Goal: Transaction & Acquisition: Purchase product/service

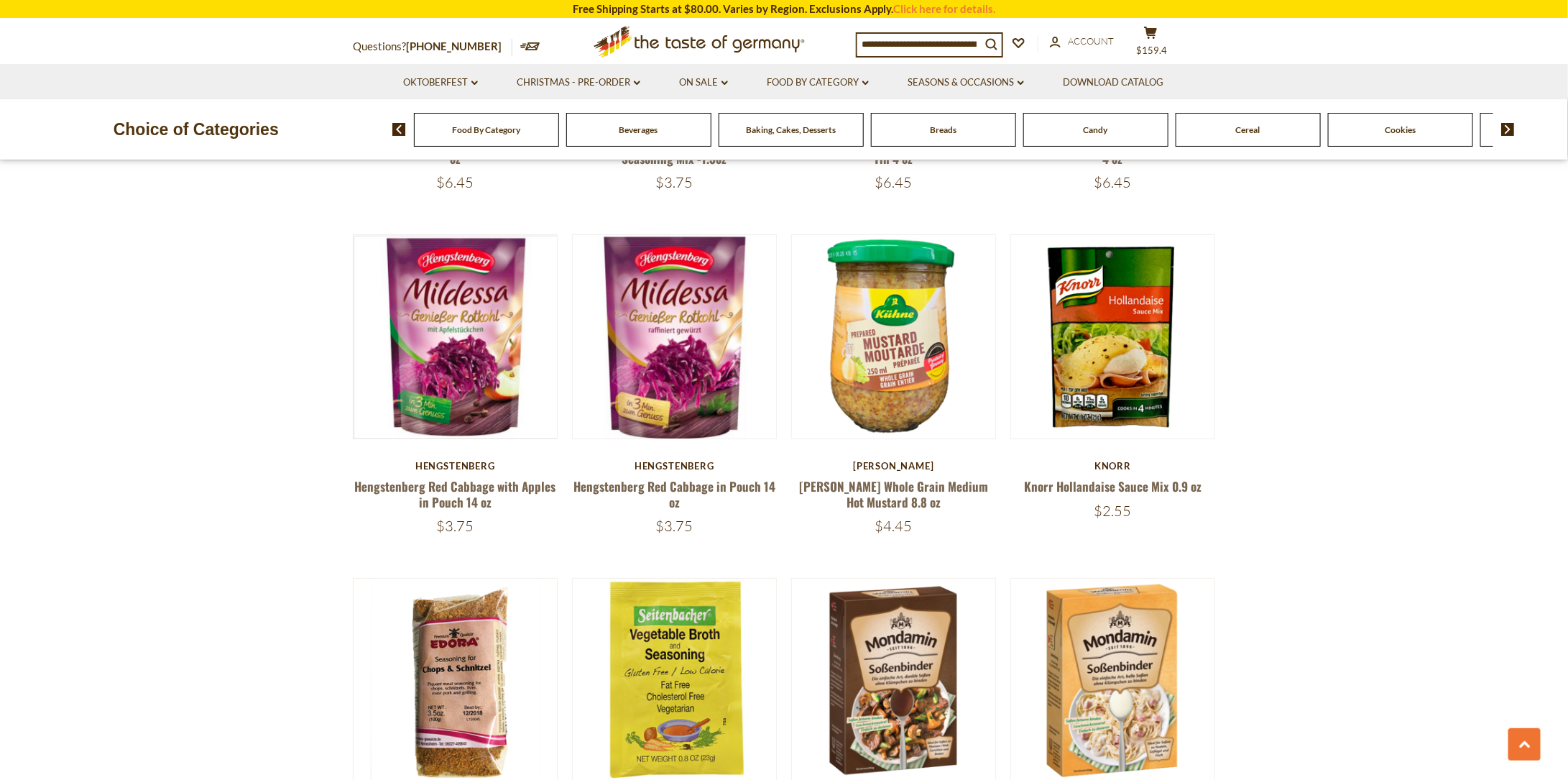
scroll to position [2939, 0]
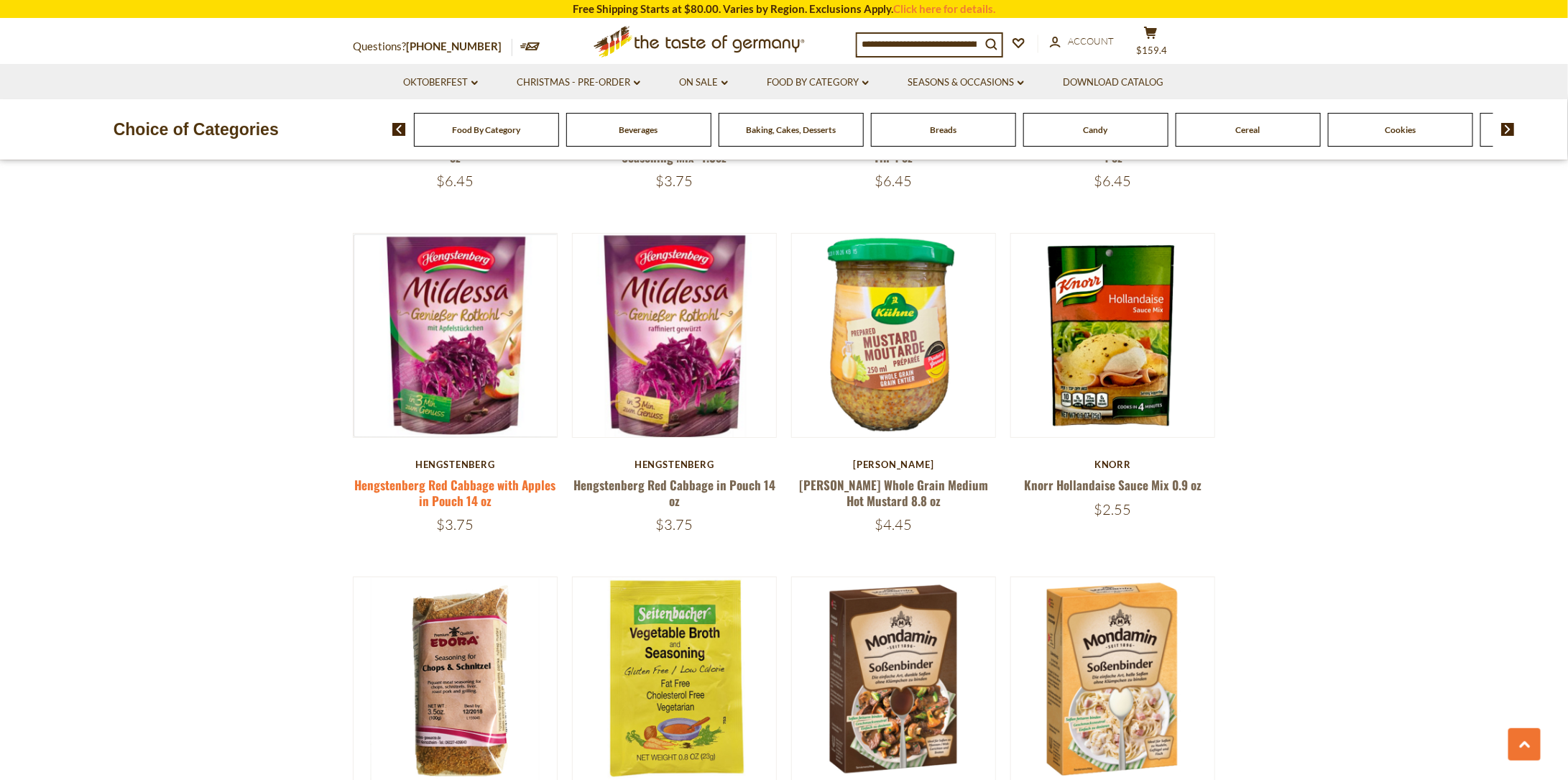
click at [455, 476] on link "Hengstenberg Red Cabbage with Apples in Pouch 14 oz" at bounding box center [454, 493] width 201 height 34
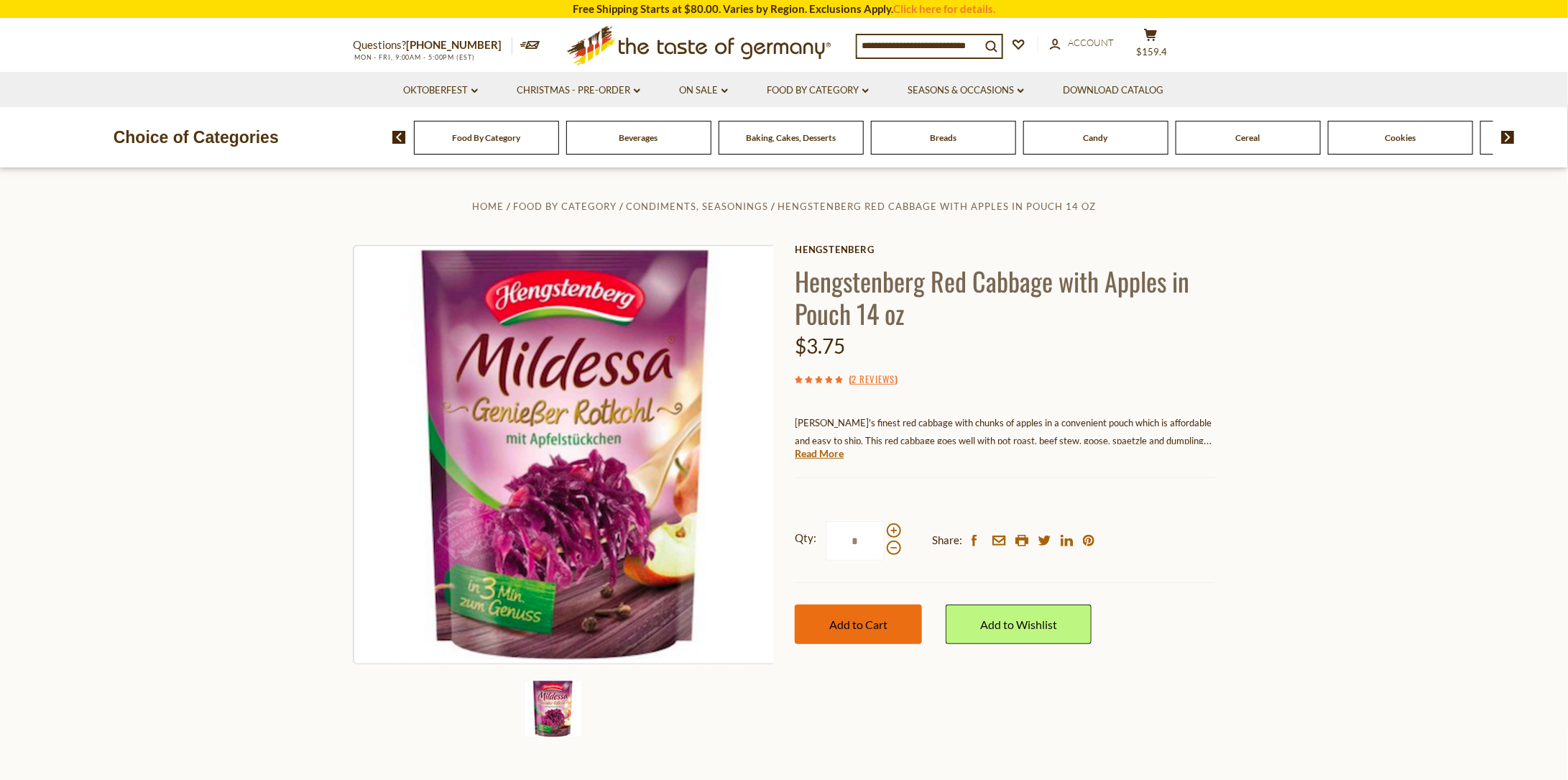
click at [845, 629] on span "Add to Cart" at bounding box center [857, 624] width 58 height 14
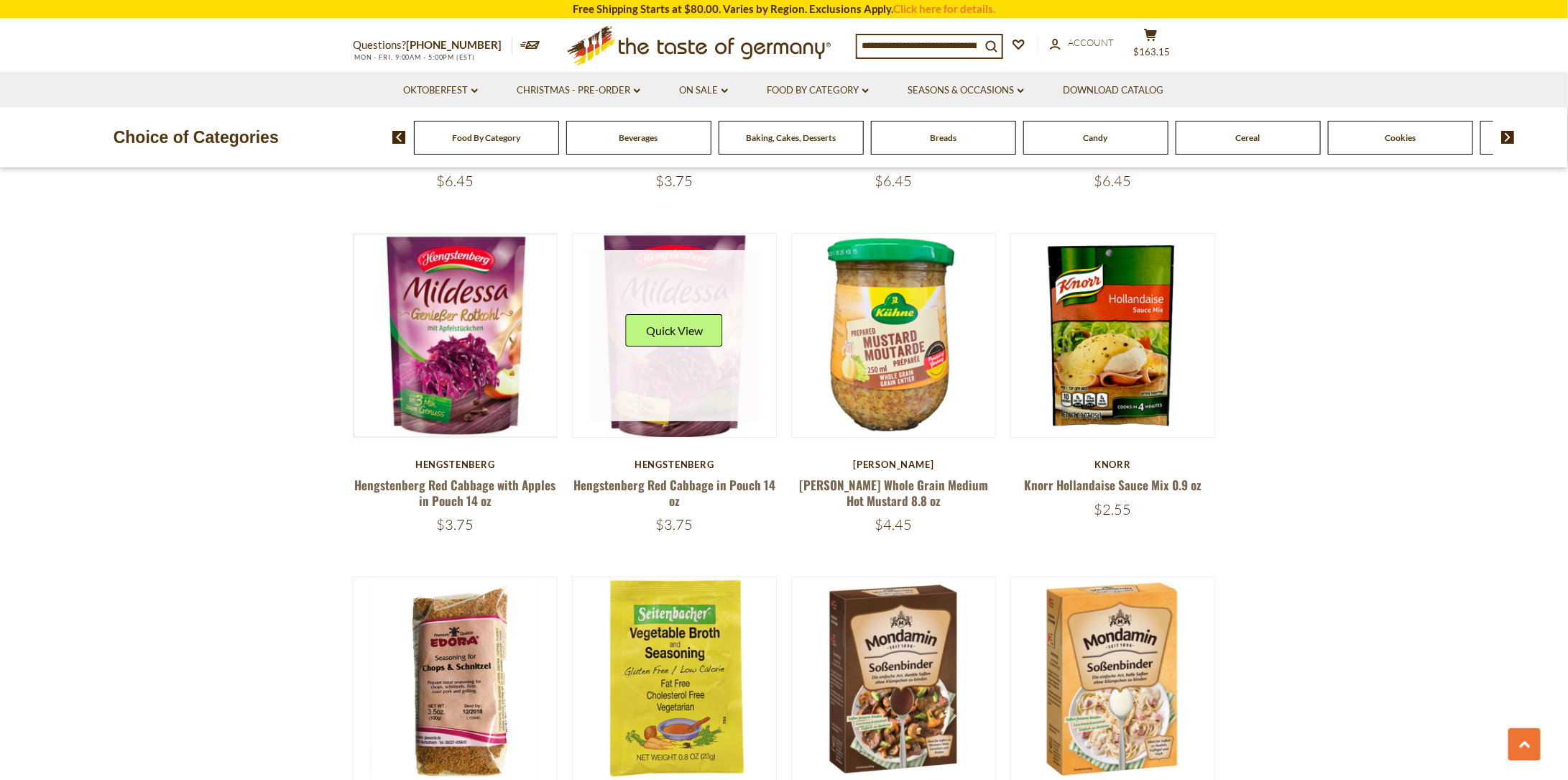
click at [697, 369] on link at bounding box center [675, 336] width 171 height 172
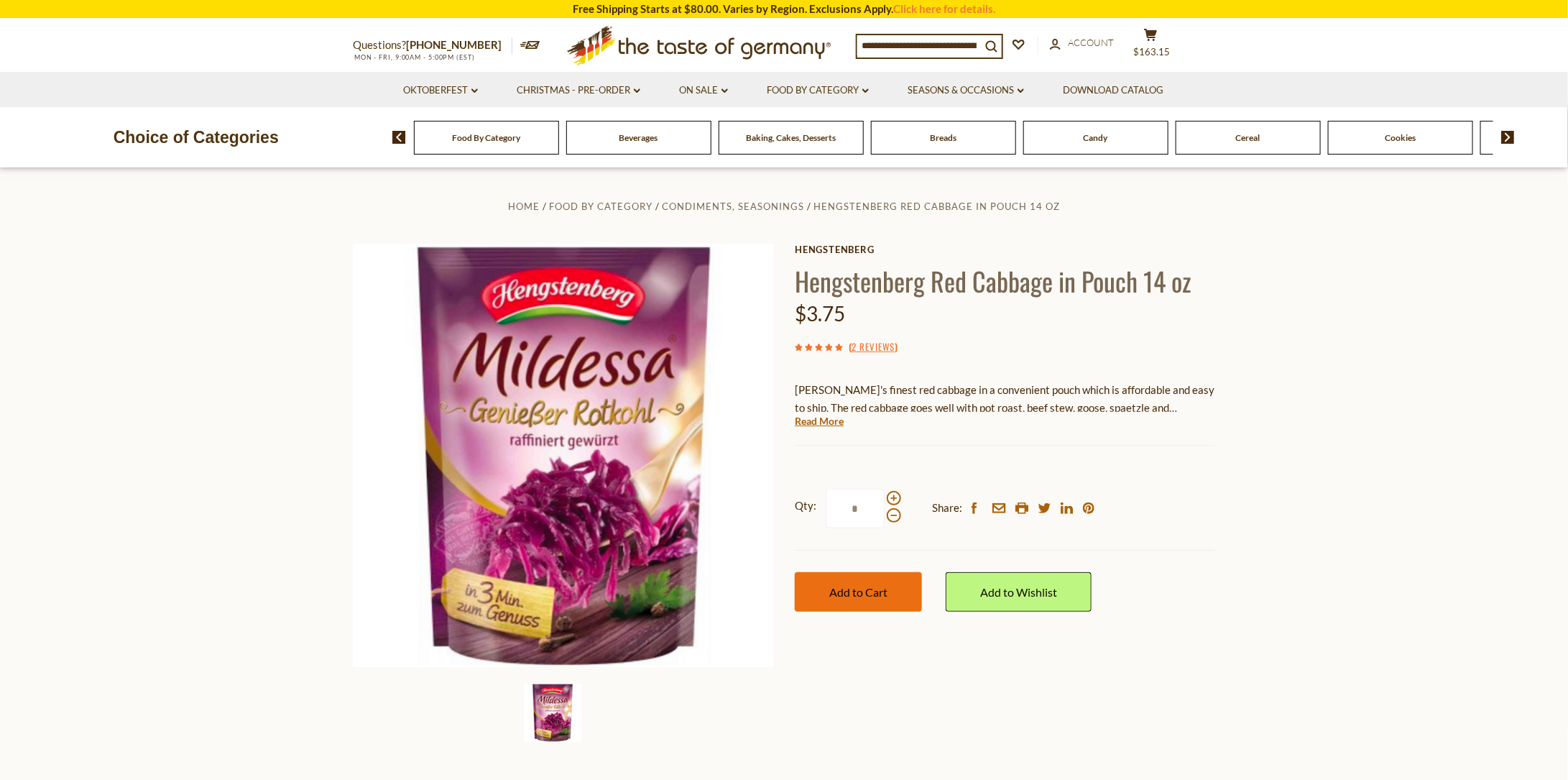
click at [838, 600] on button "Add to Cart" at bounding box center [857, 592] width 127 height 39
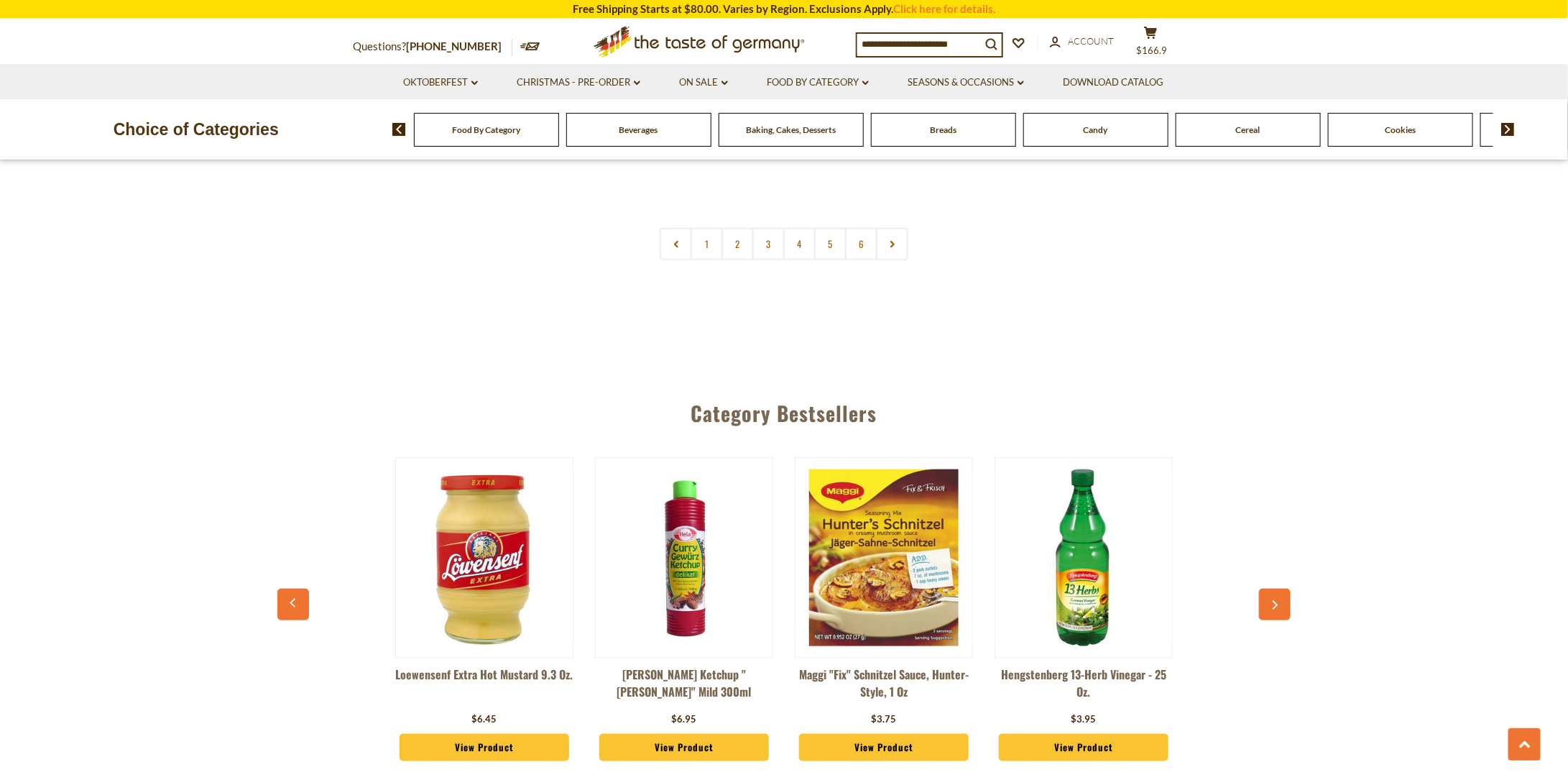
scroll to position [3668, 0]
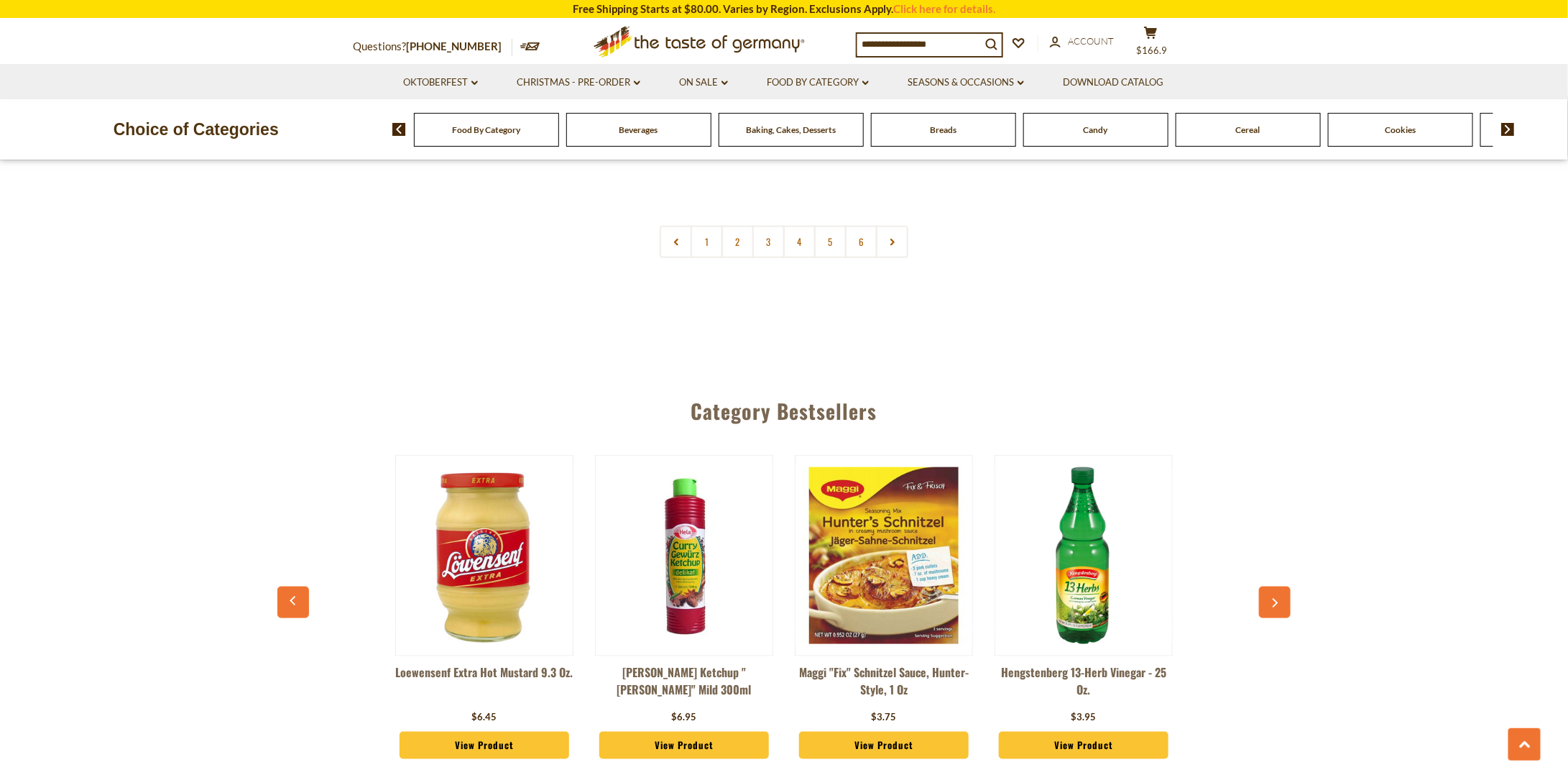
click at [461, 580] on img at bounding box center [484, 555] width 176 height 177
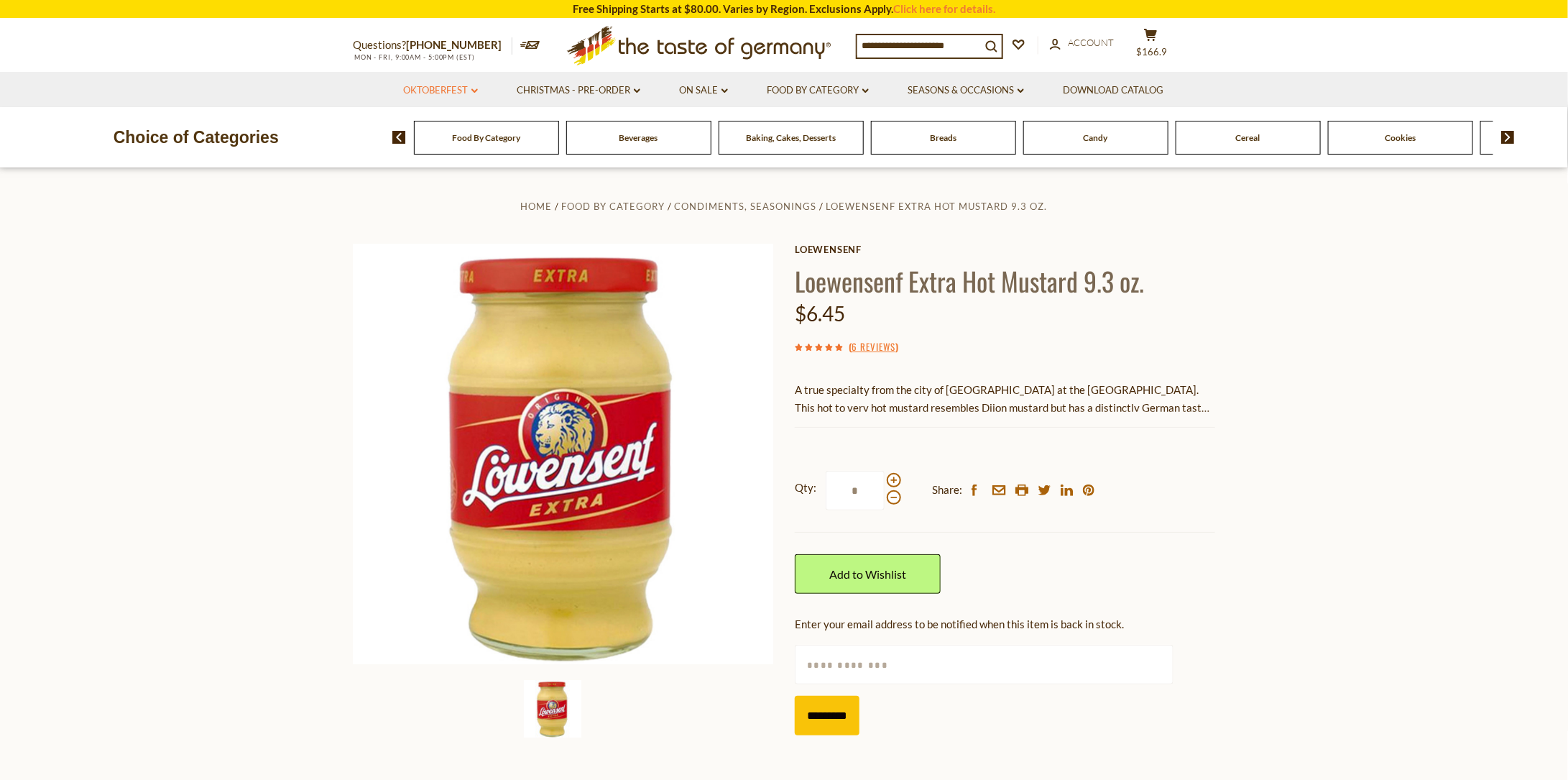
click at [449, 91] on link "Oktoberfest dropdown_arrow" at bounding box center [441, 91] width 74 height 16
click at [429, 184] on link "Party Supplies" at bounding box center [430, 177] width 68 height 13
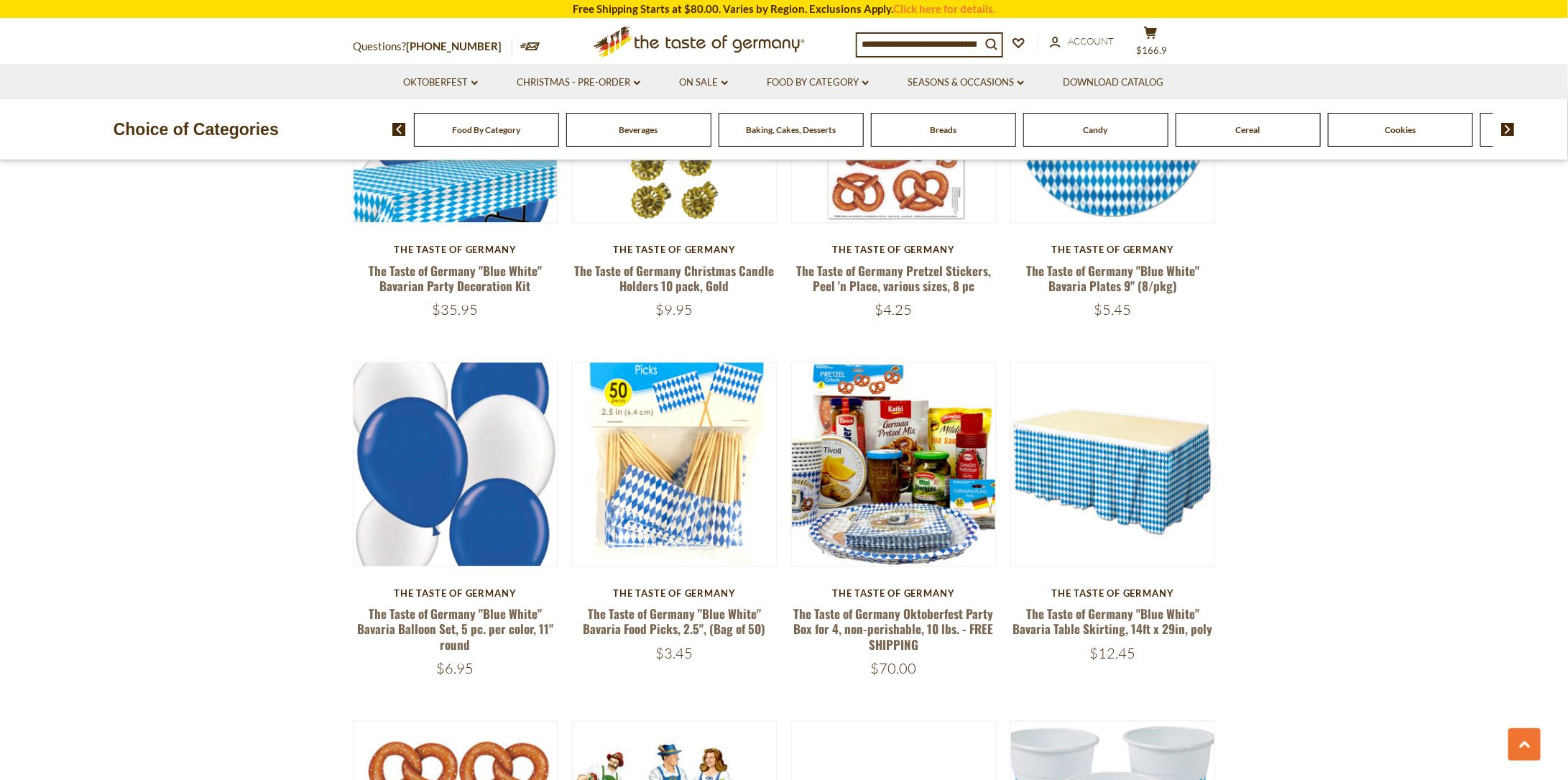
scroll to position [1727, 0]
